Goal: Download file/media

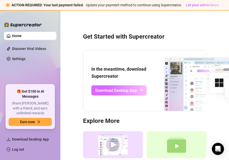
click at [135, 90] on span "Download Desktop App" at bounding box center [116, 90] width 42 height 6
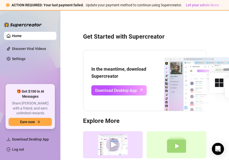
click at [22, 37] on link "Home" at bounding box center [17, 36] width 10 height 4
click at [22, 35] on link "Home" at bounding box center [17, 36] width 10 height 4
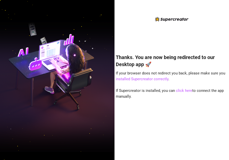
click at [151, 33] on div "Thanks. You are now being redirected to our Desktop app 🚀 If your browser does …" at bounding box center [172, 84] width 112 height 136
